Goal: Task Accomplishment & Management: Complete application form

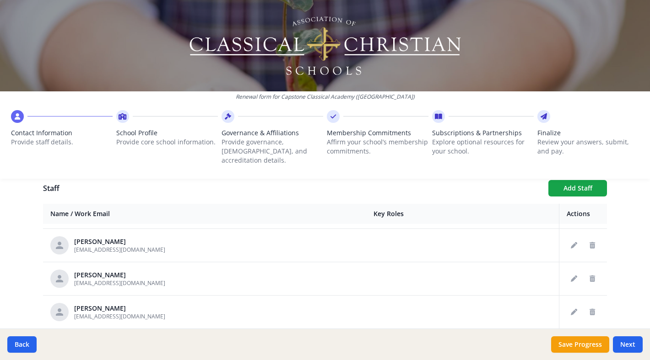
scroll to position [1144, 0]
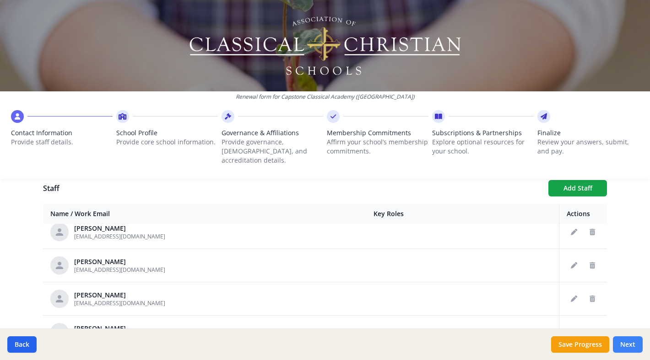
click at [629, 345] on button "Next" at bounding box center [628, 345] width 30 height 16
type input "[PHONE_NUMBER]"
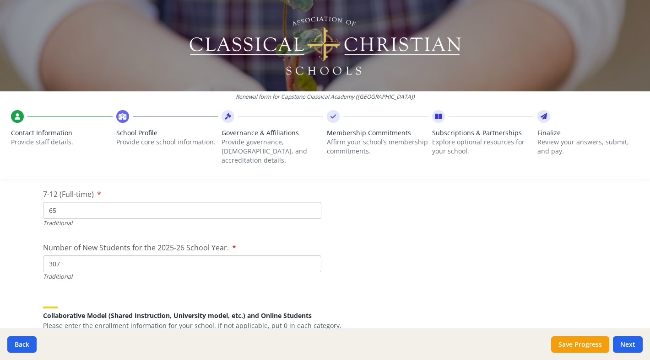
scroll to position [2026, 0]
click at [61, 254] on input "307" at bounding box center [182, 262] width 278 height 17
type input "3"
type input "297"
click at [586, 346] on button "Save Progress" at bounding box center [580, 345] width 58 height 16
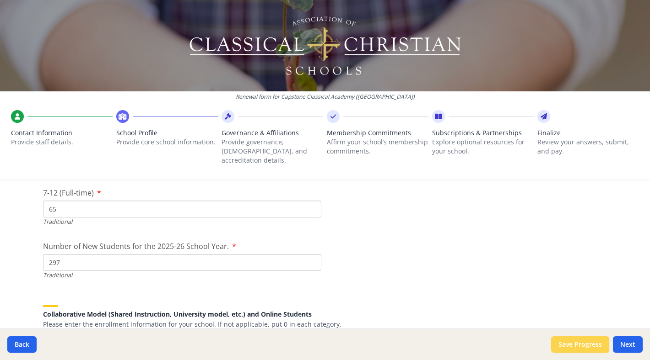
type input "10700"
type input "0"
type input "10700"
type input "11900"
type input "14200"
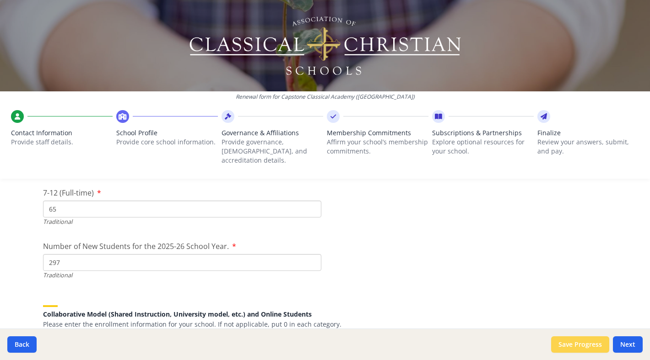
type input "360"
type input "0"
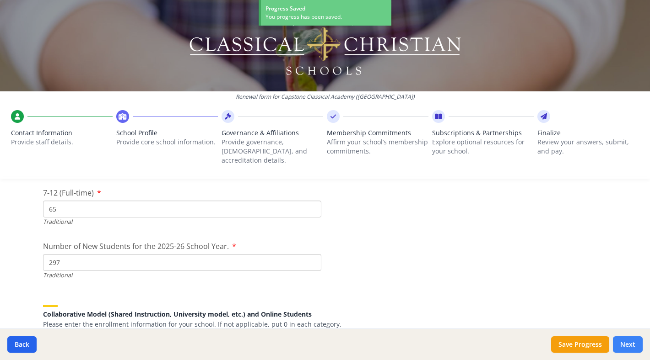
click at [629, 344] on button "Next" at bounding box center [628, 345] width 30 height 16
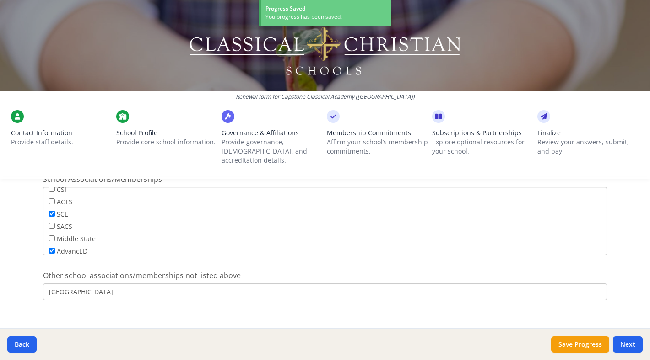
scroll to position [71, 0]
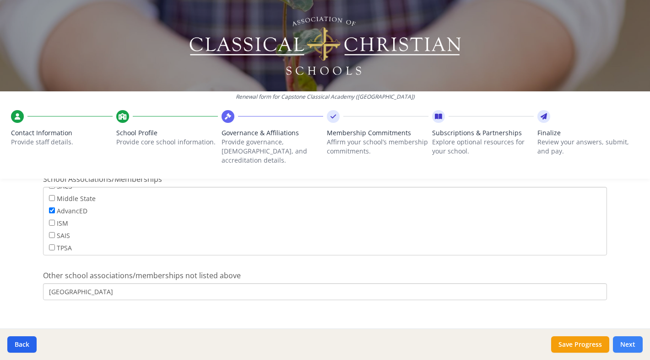
click at [630, 340] on button "Next" at bounding box center [628, 345] width 30 height 16
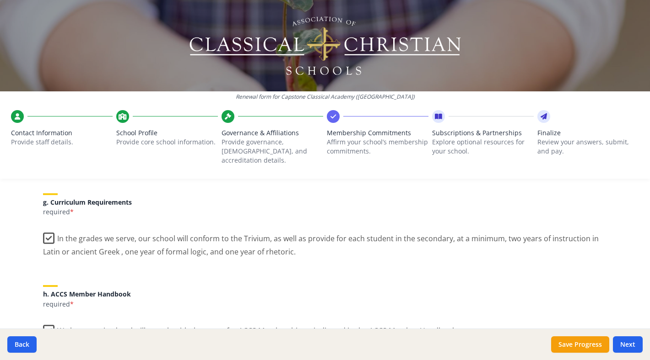
scroll to position [852, 0]
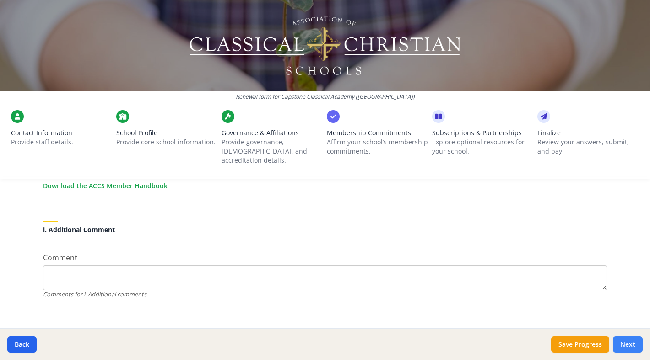
click at [632, 347] on button "Next" at bounding box center [628, 345] width 30 height 16
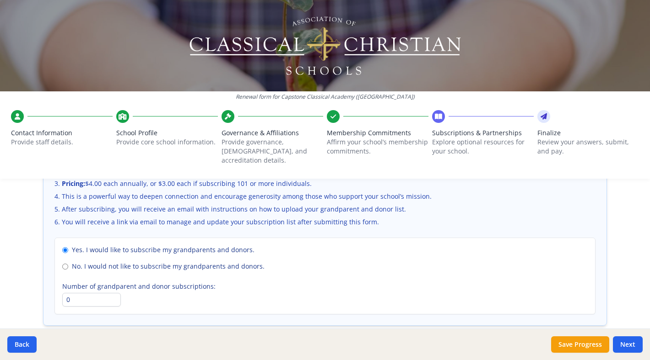
scroll to position [685, 0]
